Goal: Task Accomplishment & Management: Manage account settings

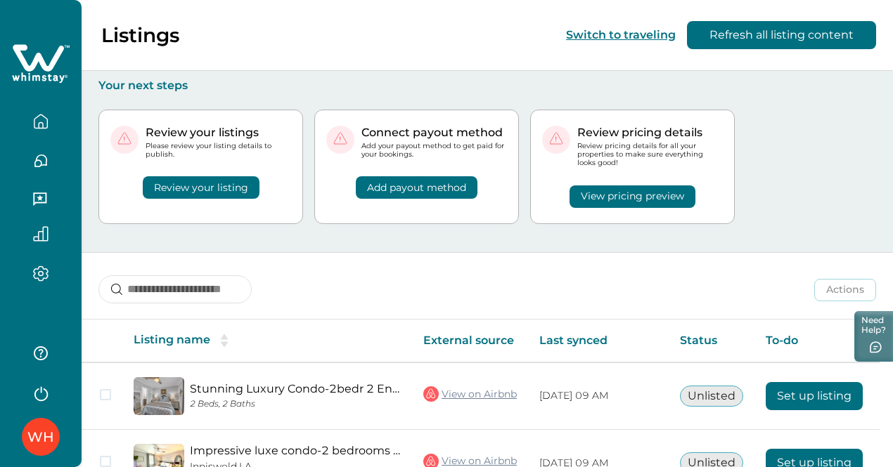
click at [634, 195] on button "View pricing preview" at bounding box center [632, 197] width 126 height 22
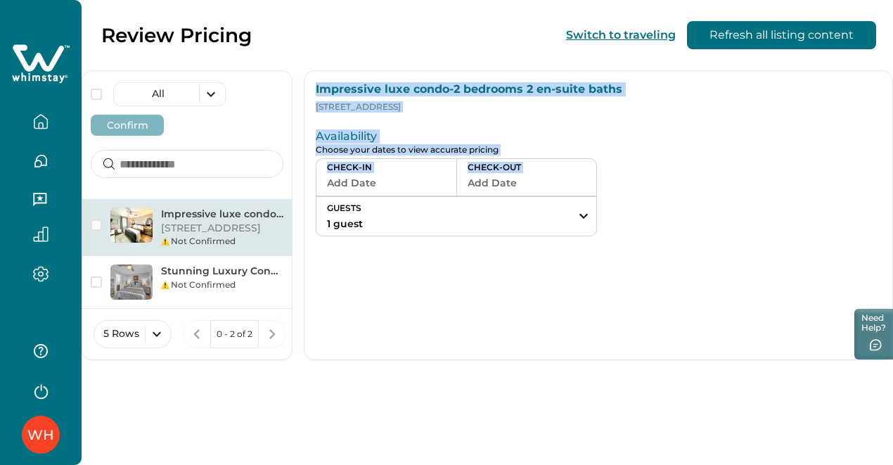
drag, startPoint x: 634, startPoint y: 195, endPoint x: 306, endPoint y: 95, distance: 342.4
click at [306, 95] on div "Impressive luxe condo-2 bedrooms 2 en-suite baths [STREET_ADDRESS] Availability…" at bounding box center [598, 215] width 589 height 290
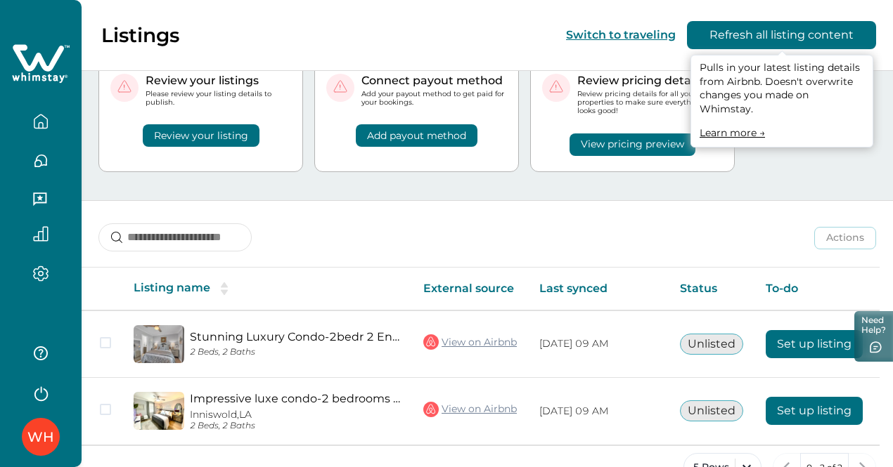
scroll to position [56, 0]
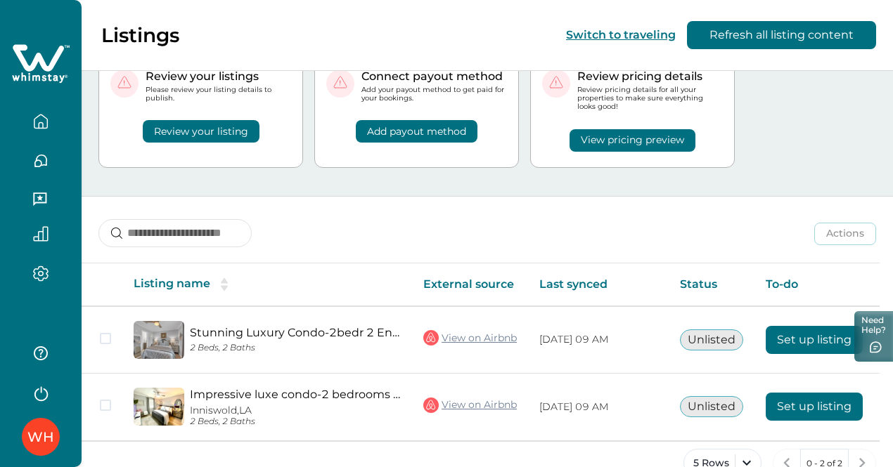
click at [791, 148] on div "Review your listings Please review your listing details to publish. Review your…" at bounding box center [486, 117] width 777 height 160
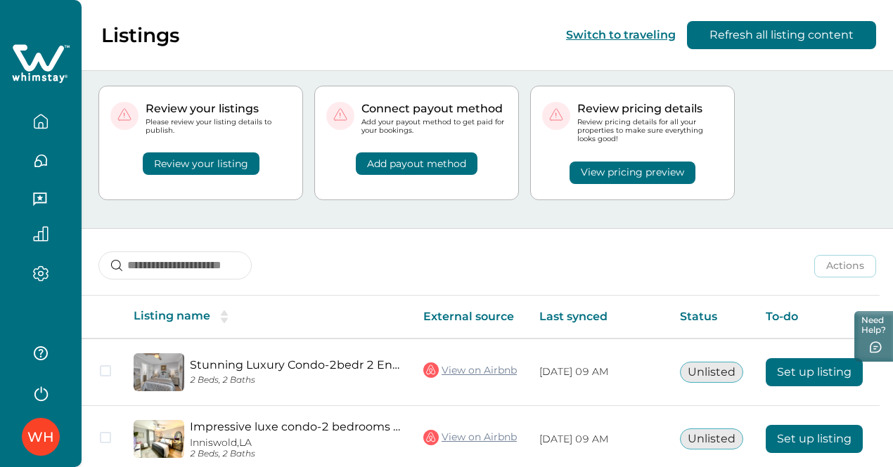
scroll to position [0, 0]
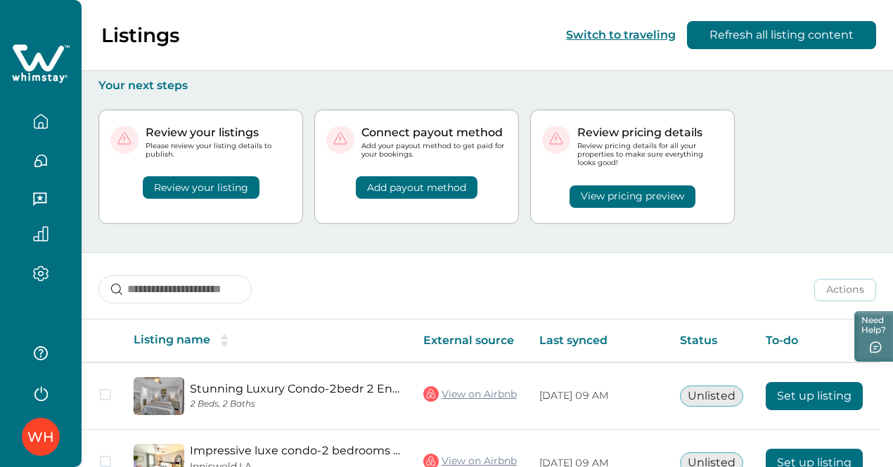
click at [44, 122] on icon "button" at bounding box center [40, 121] width 15 height 15
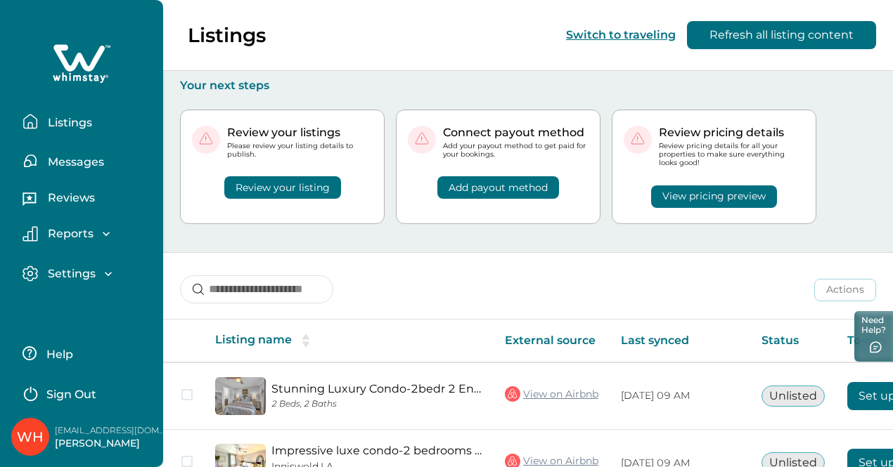
click at [44, 122] on p "Listings" at bounding box center [68, 123] width 49 height 14
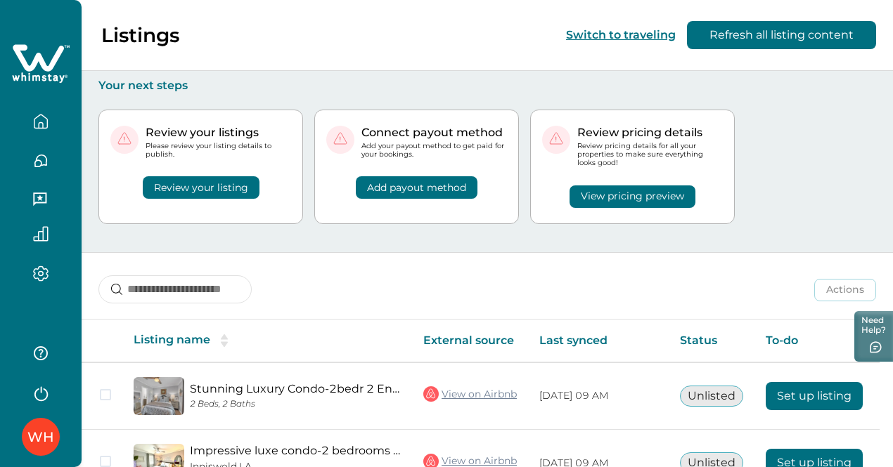
click at [278, 177] on div "Review your listing" at bounding box center [200, 179] width 181 height 40
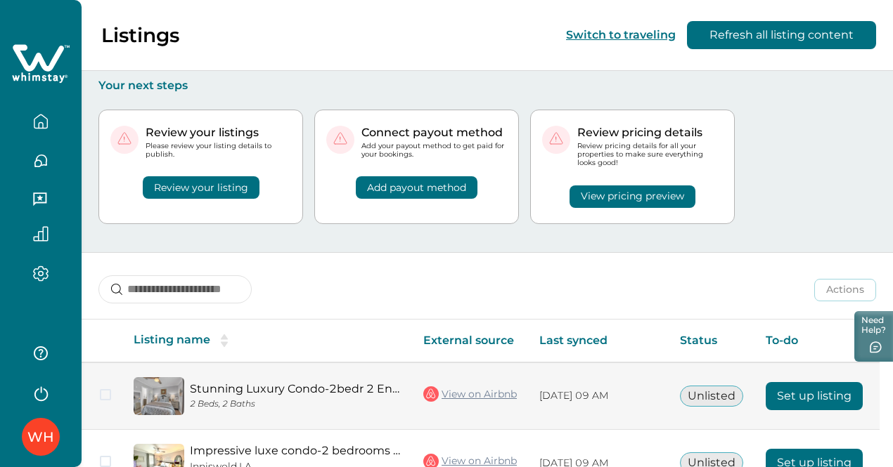
click at [814, 382] on button "Set up listing" at bounding box center [813, 396] width 97 height 28
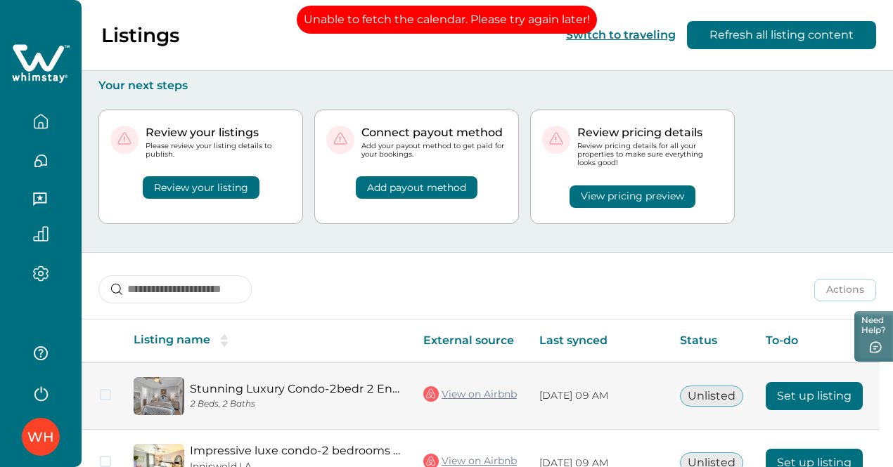
click at [814, 382] on button "Set up listing" at bounding box center [813, 396] width 97 height 28
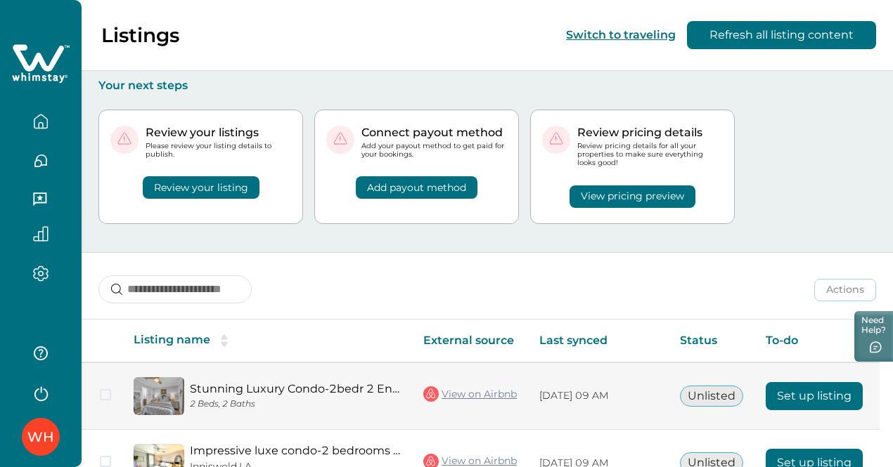
click at [814, 382] on button "Set up listing" at bounding box center [813, 396] width 97 height 28
